Goal: Find specific page/section: Find specific page/section

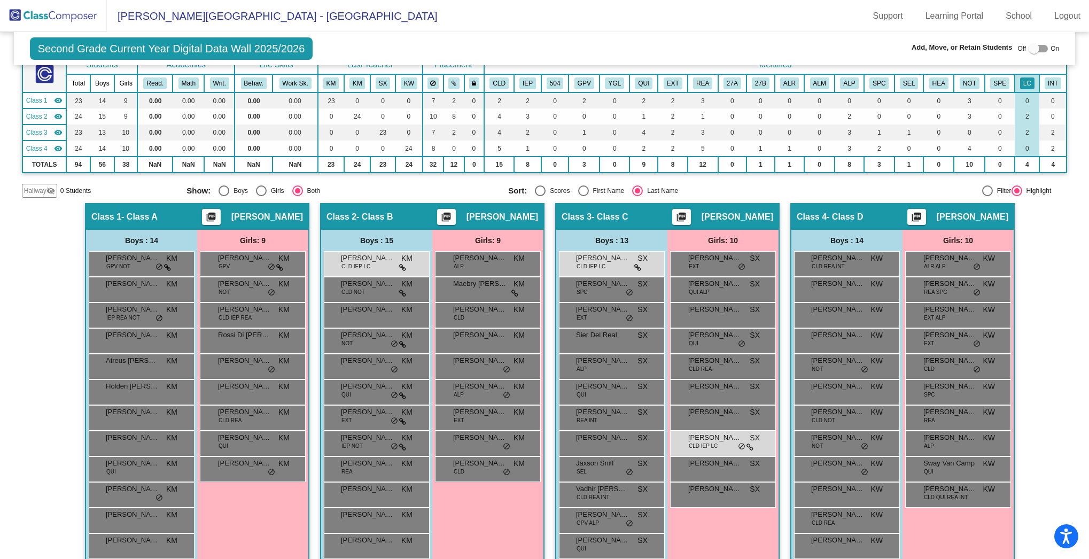
scroll to position [73, 0]
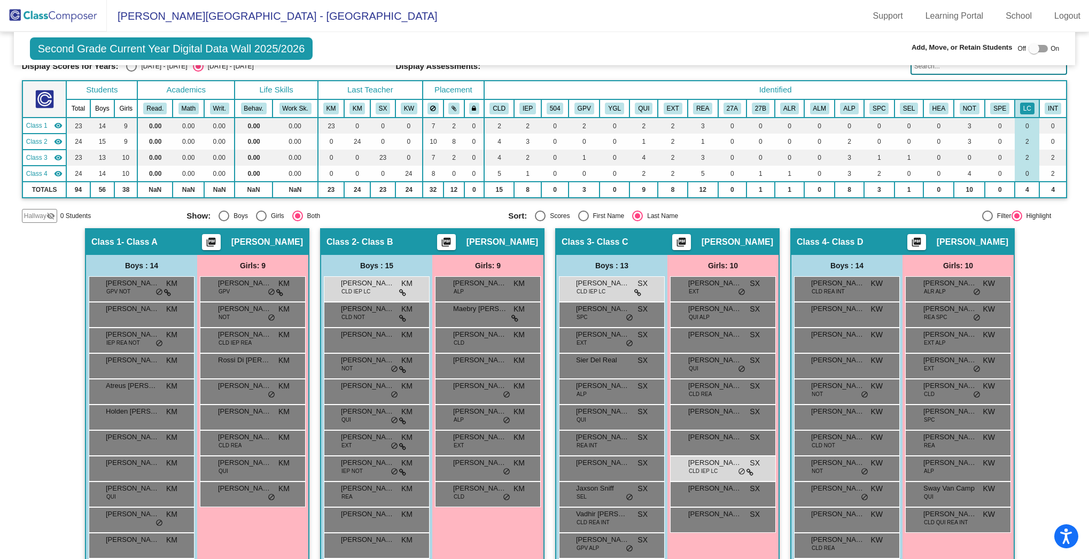
click at [60, 13] on img at bounding box center [53, 16] width 107 height 32
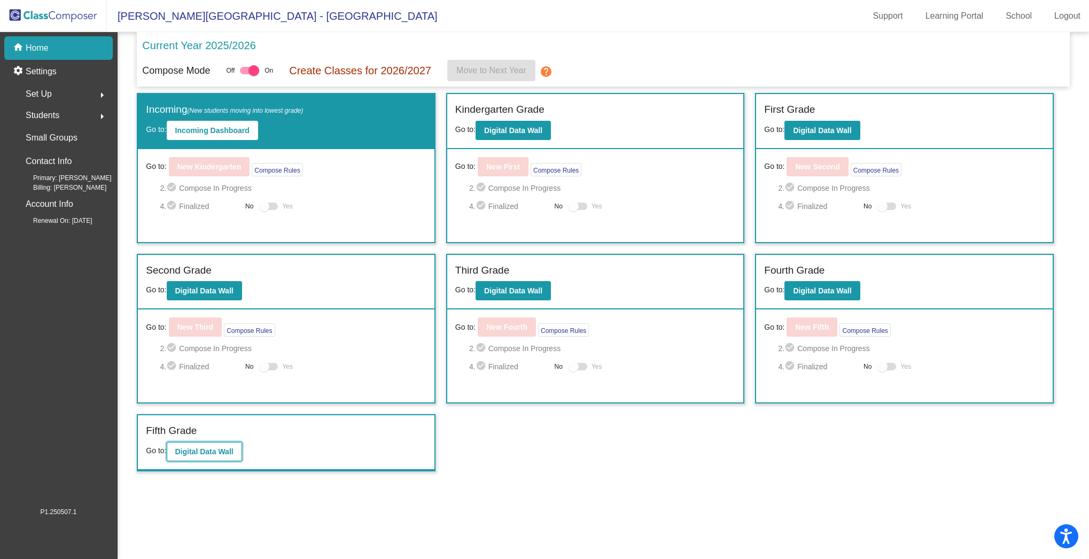
click at [203, 450] on b "Digital Data Wall" at bounding box center [204, 451] width 58 height 9
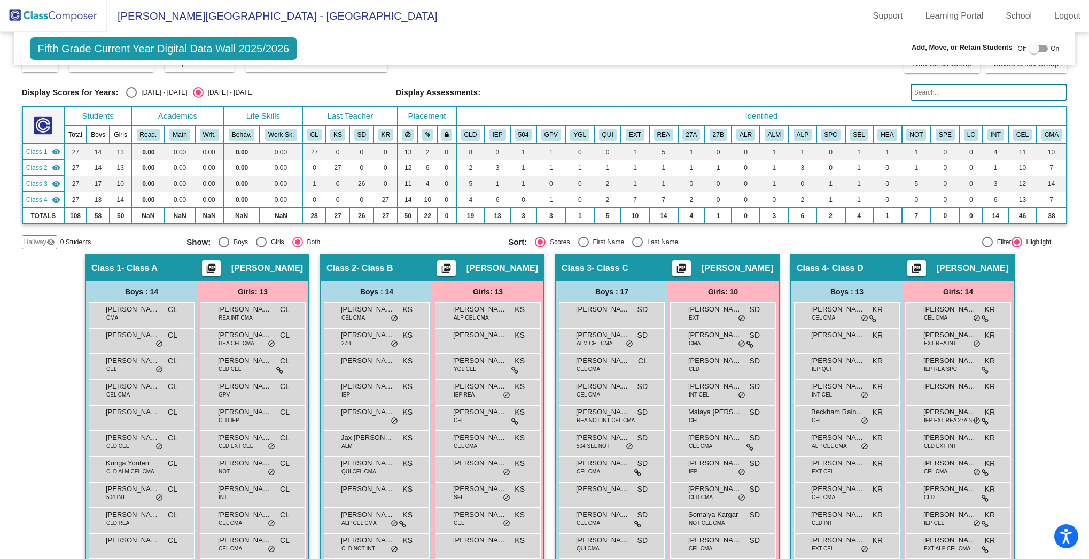
scroll to position [108, 0]
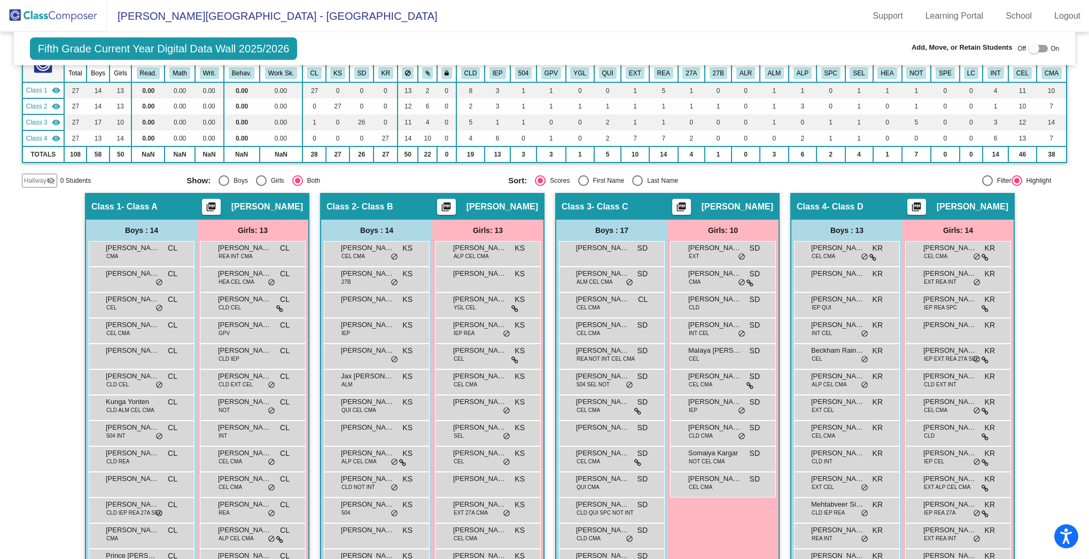
click at [41, 6] on img at bounding box center [53, 16] width 107 height 32
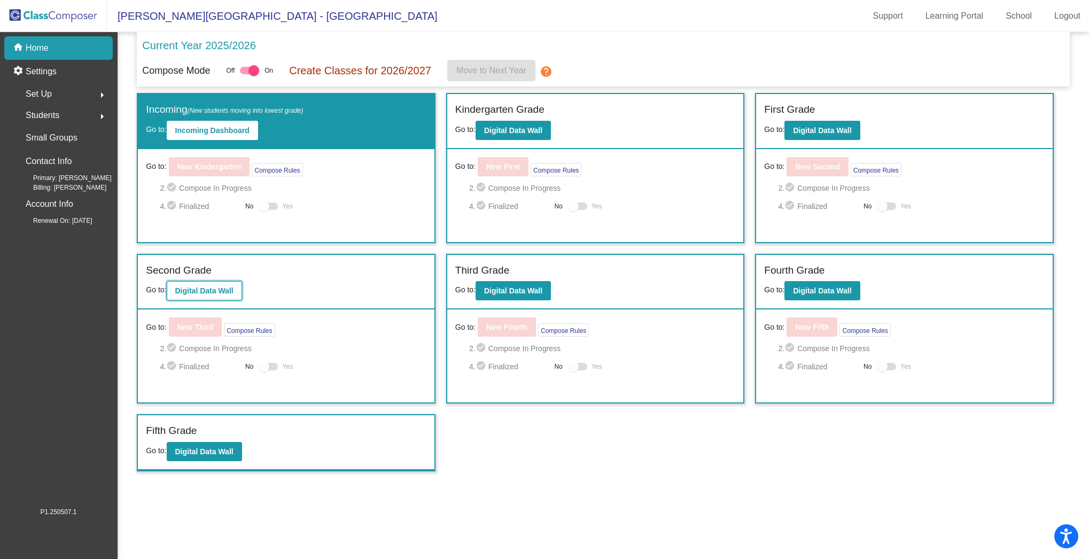
click at [228, 294] on b "Digital Data Wall" at bounding box center [204, 290] width 58 height 9
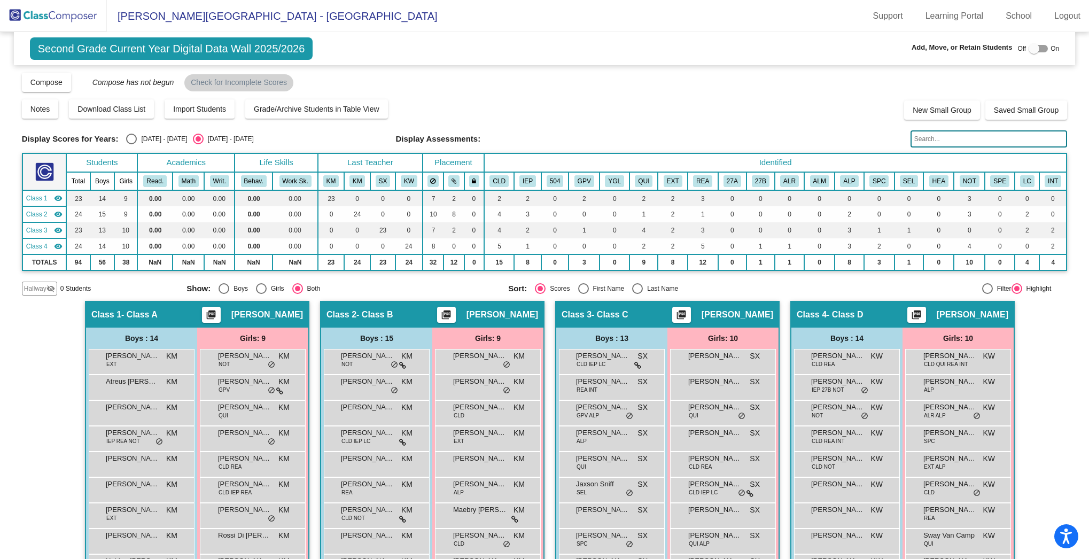
click at [50, 15] on img at bounding box center [53, 16] width 107 height 32
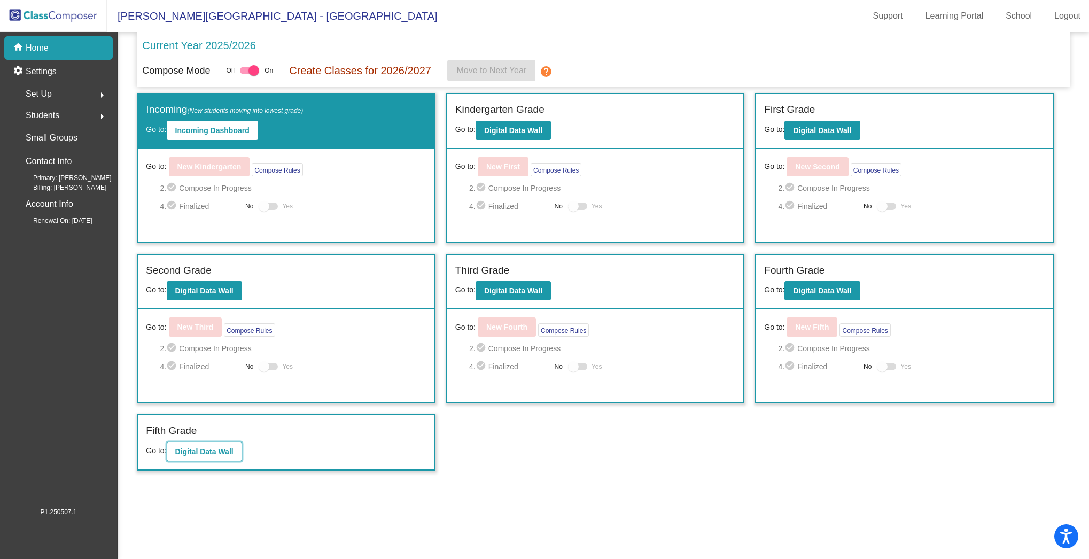
click at [217, 447] on button "Digital Data Wall" at bounding box center [204, 451] width 75 height 19
